Goal: Task Accomplishment & Management: Use online tool/utility

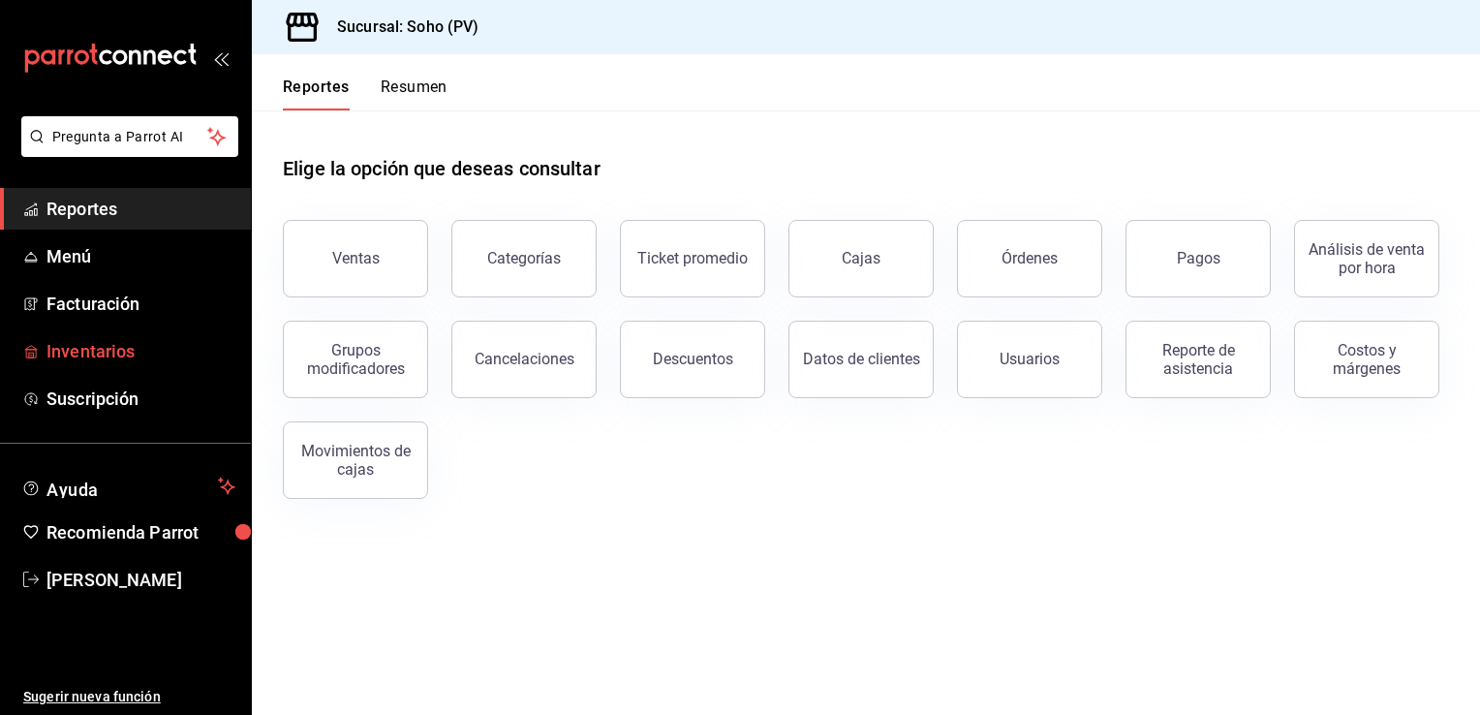
click at [97, 347] on span "Inventarios" at bounding box center [140, 351] width 189 height 26
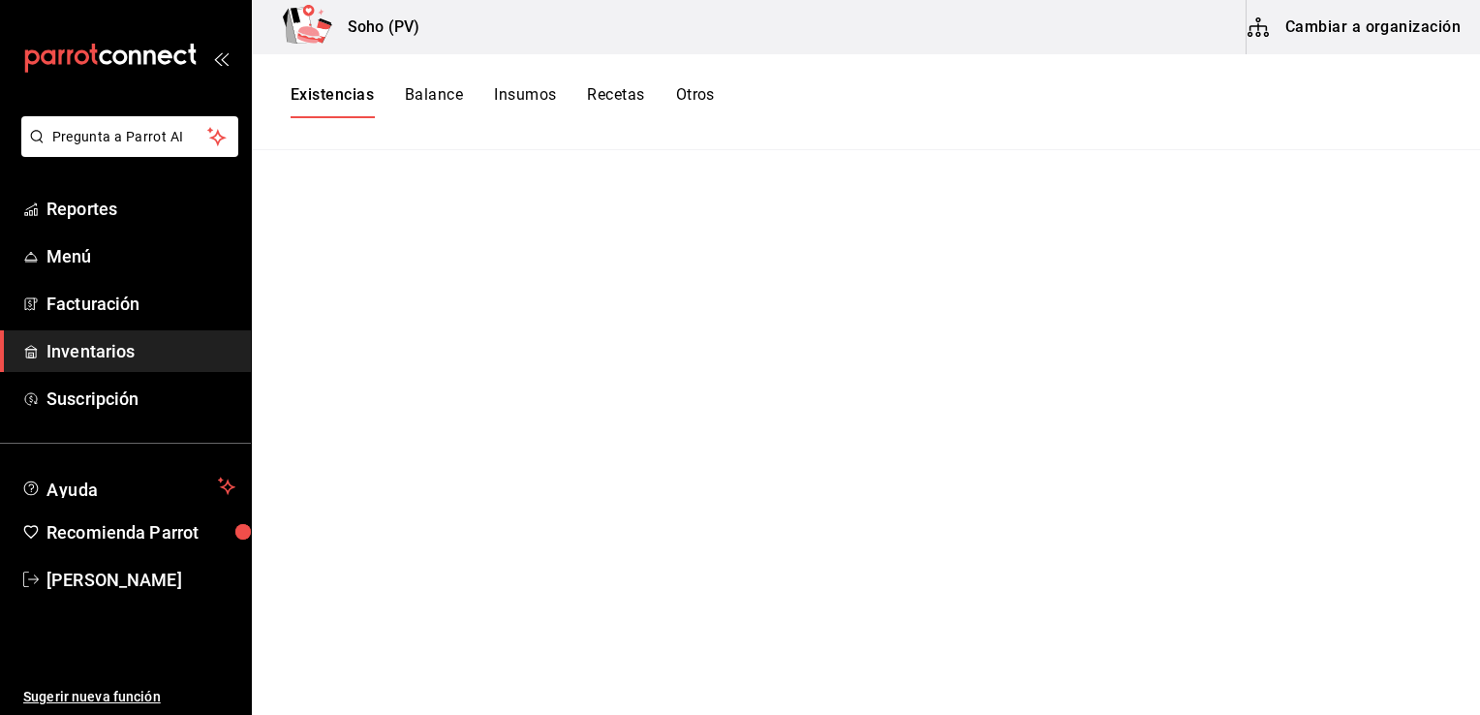
click at [967, 301] on main at bounding box center [866, 425] width 1228 height 551
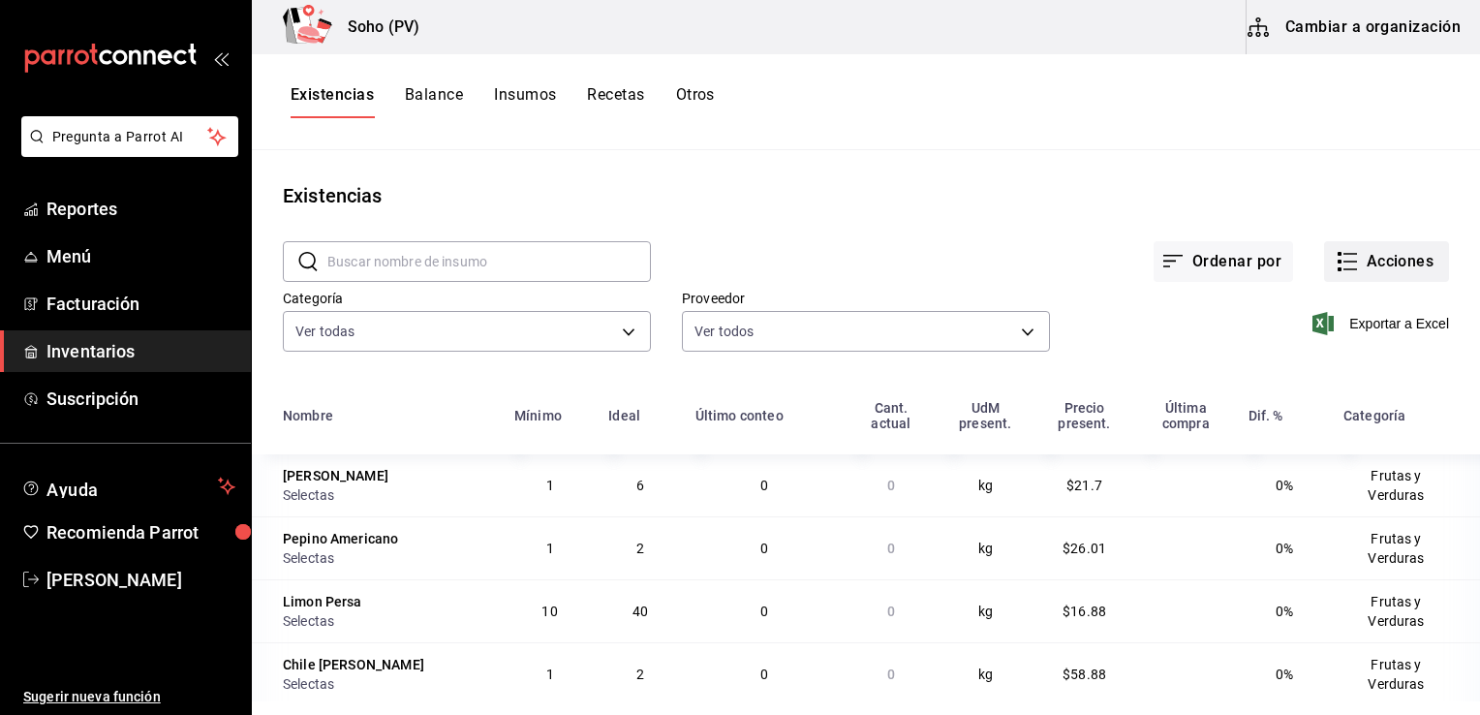
click at [1368, 253] on button "Acciones" at bounding box center [1386, 261] width 125 height 41
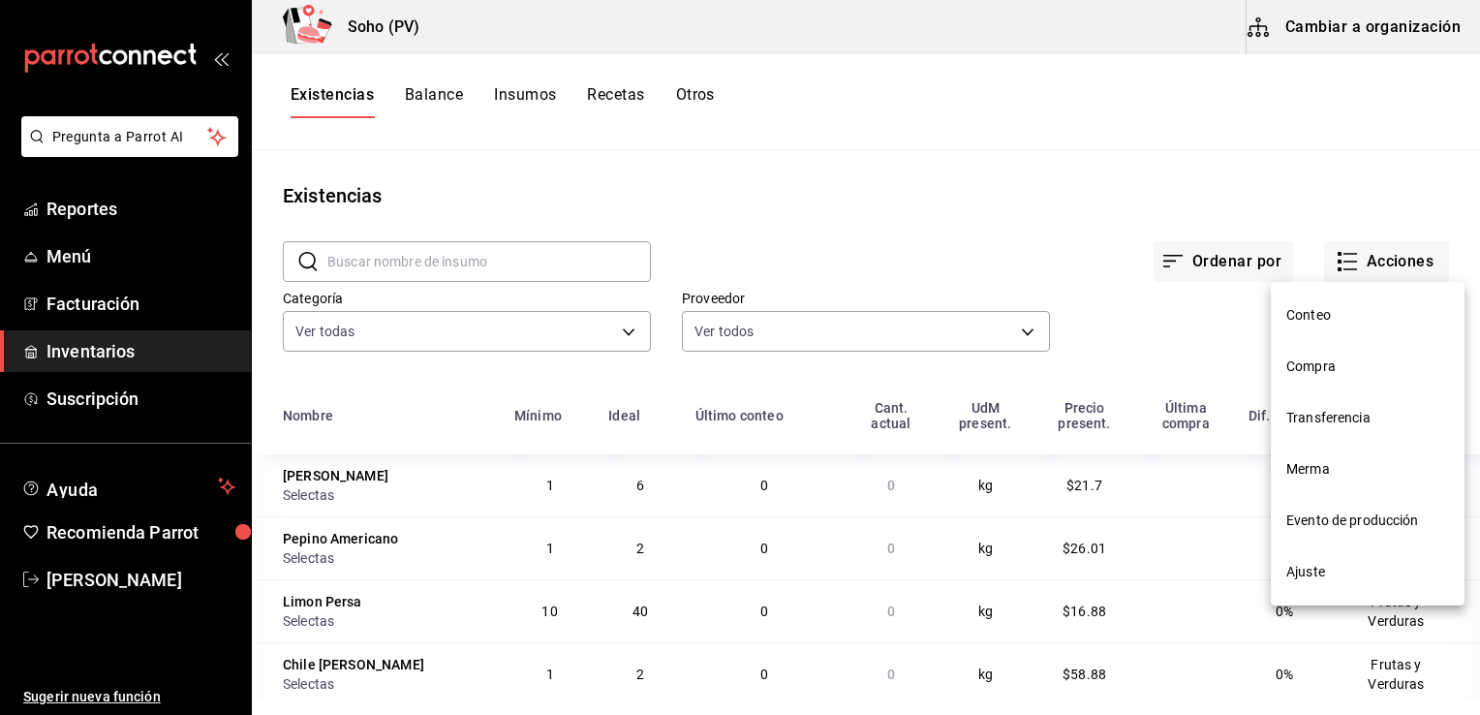
click at [1354, 316] on span "Conteo" at bounding box center [1367, 315] width 163 height 20
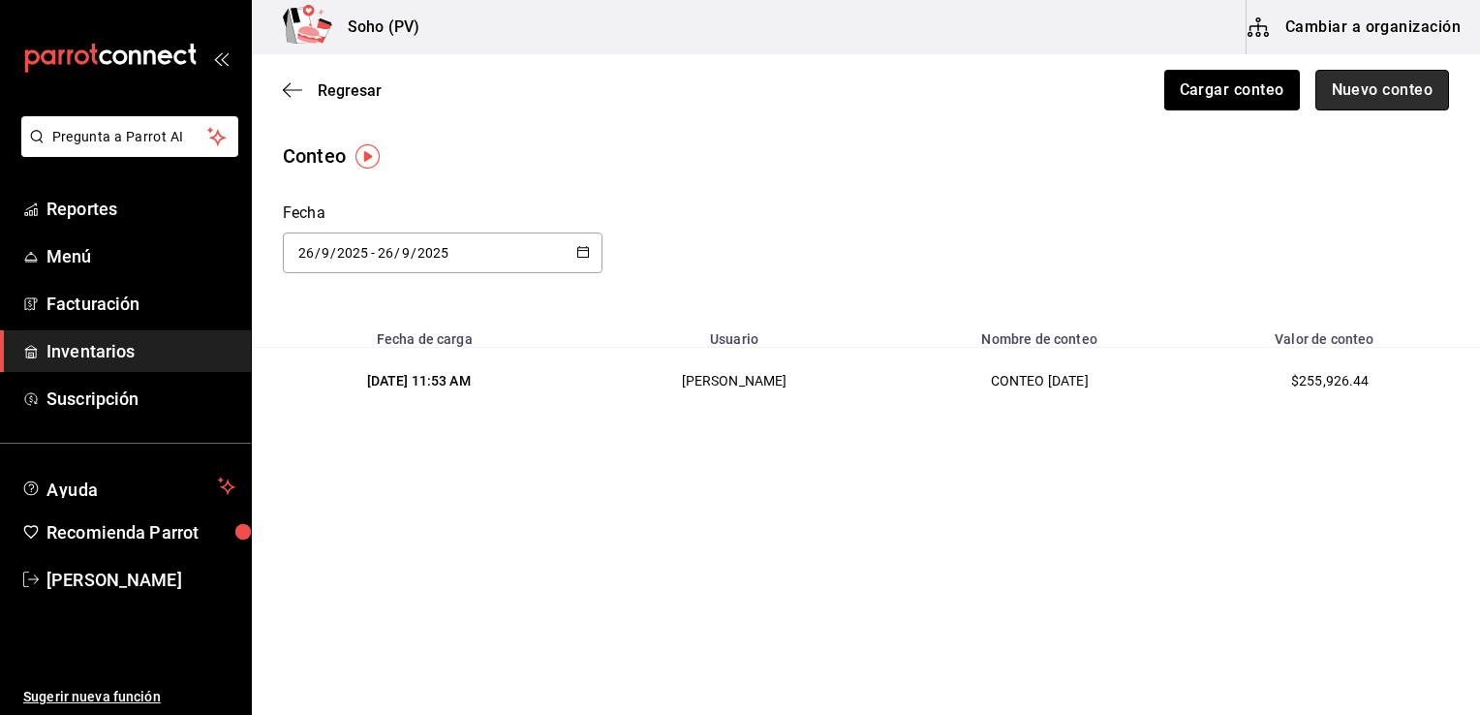
click at [1352, 80] on button "Nuevo conteo" at bounding box center [1382, 90] width 135 height 41
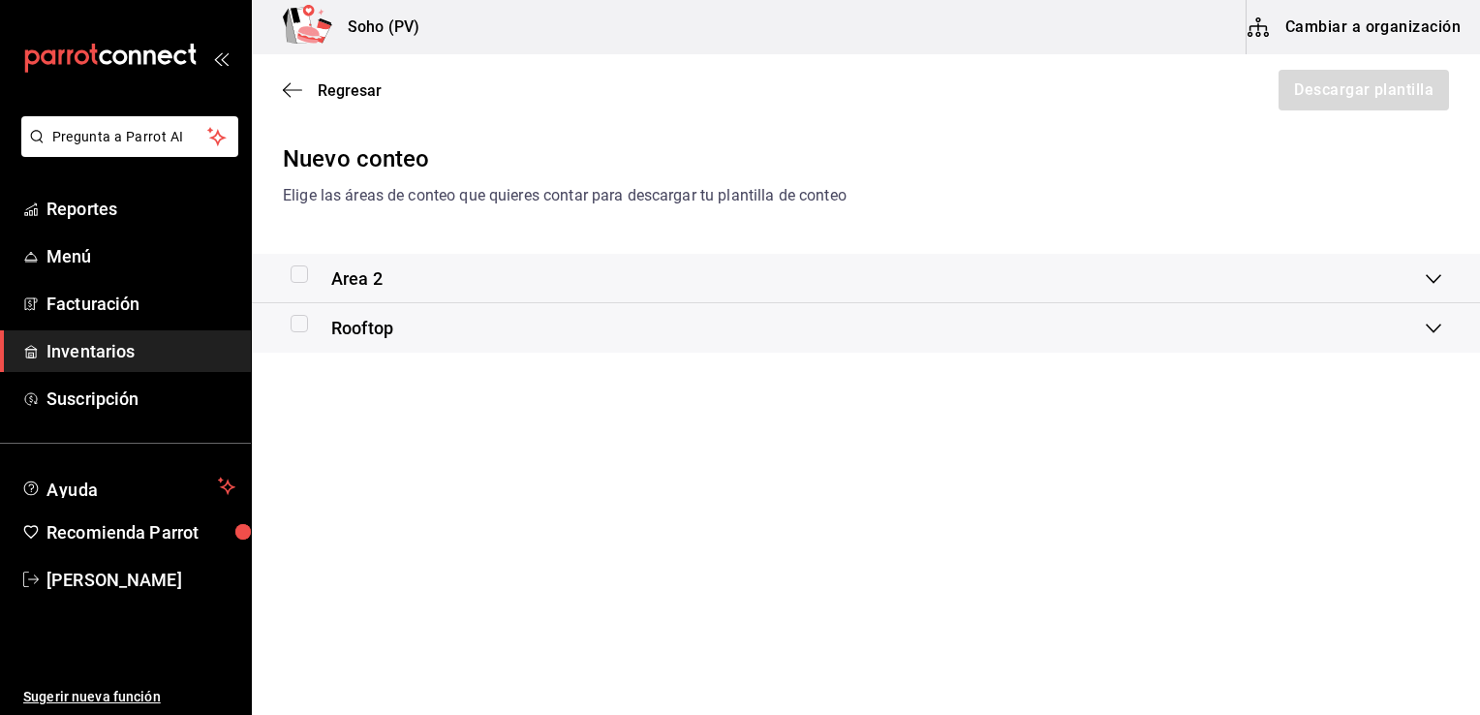
click at [297, 316] on input "checkbox" at bounding box center [299, 323] width 17 height 17
checkbox input "true"
click at [284, 98] on icon "button" at bounding box center [292, 89] width 19 height 17
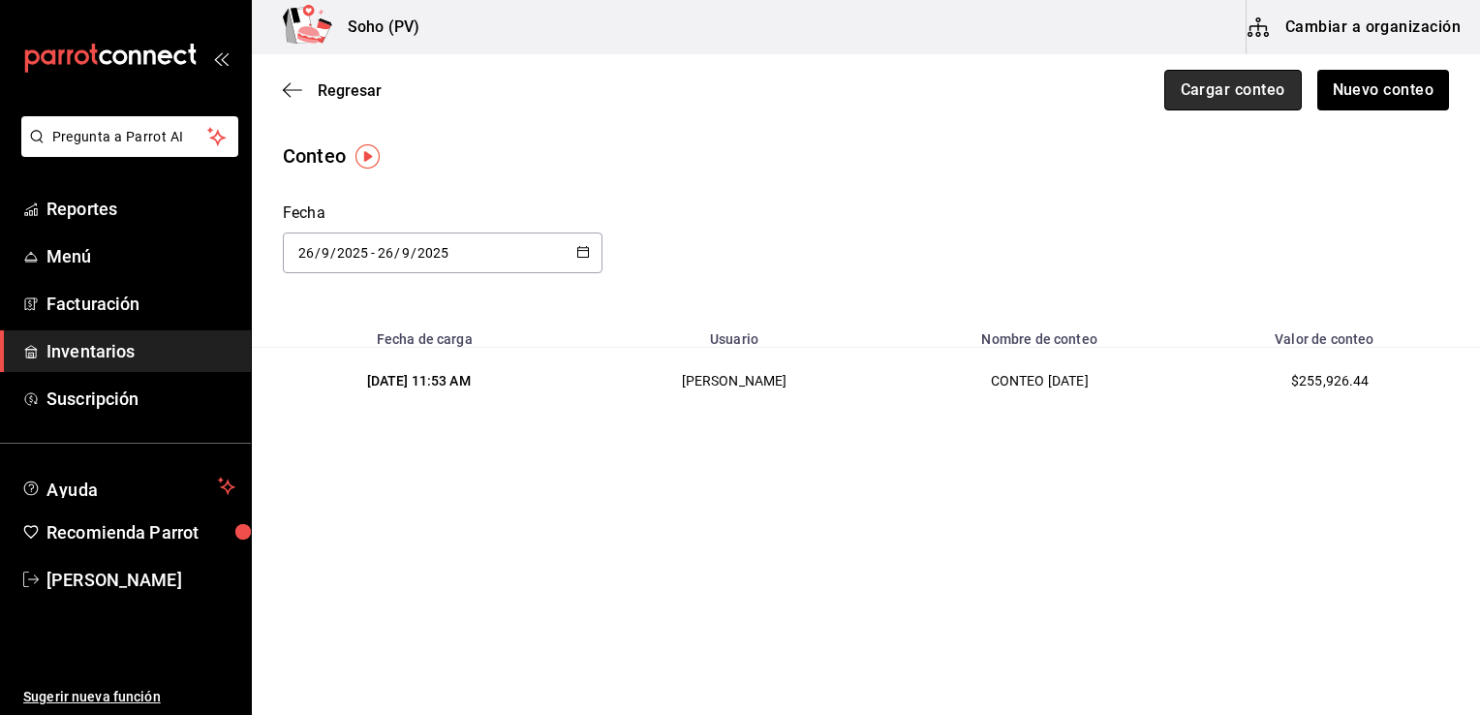
click at [1244, 95] on button "Cargar conteo" at bounding box center [1233, 90] width 138 height 41
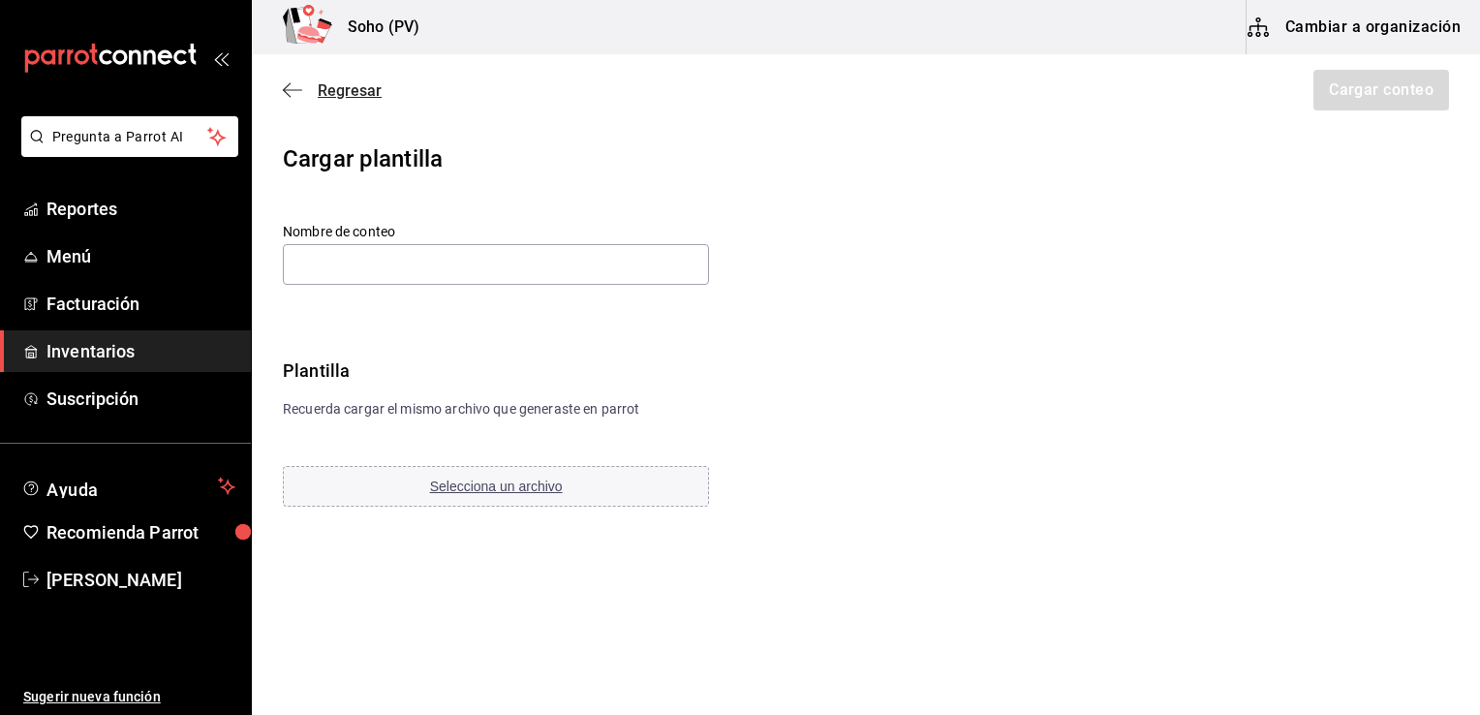
click at [283, 95] on icon "button" at bounding box center [292, 89] width 19 height 17
